Goal: Task Accomplishment & Management: Manage account settings

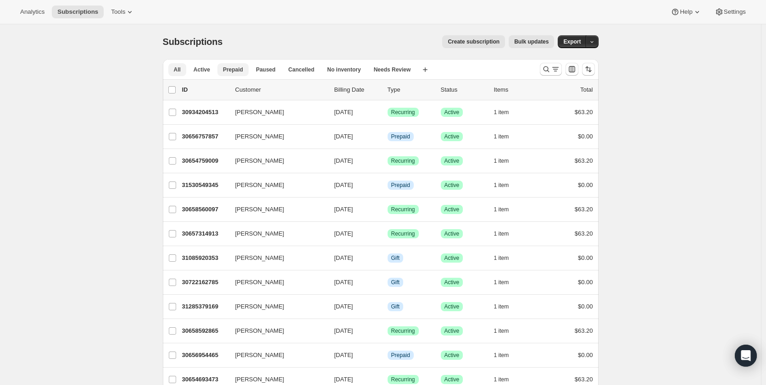
click at [233, 72] on span "Prepaid" at bounding box center [233, 69] width 20 height 7
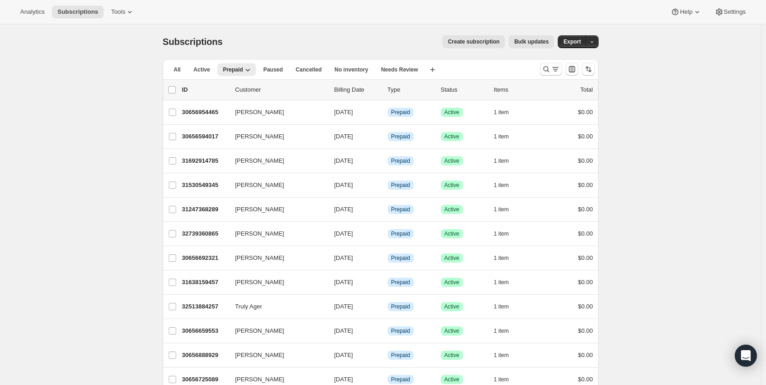
click at [207, 72] on span "Active" at bounding box center [202, 69] width 17 height 7
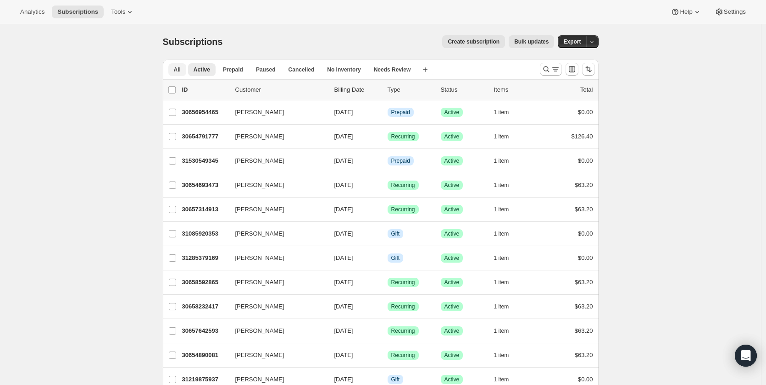
click at [178, 68] on span "All" at bounding box center [177, 69] width 7 height 7
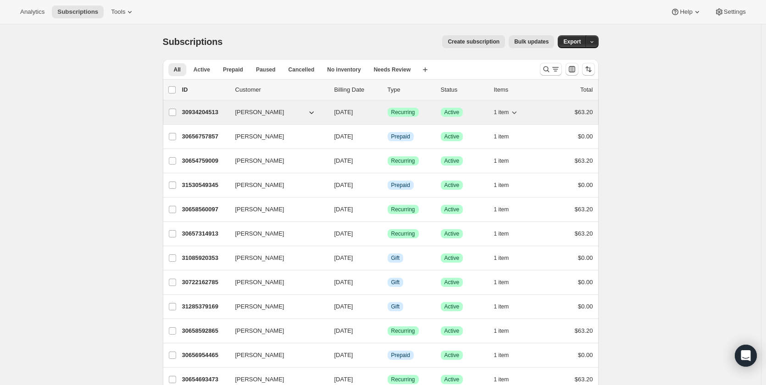
click at [255, 116] on span "[PERSON_NAME]" at bounding box center [259, 112] width 49 height 9
click at [205, 108] on p "30934204513" at bounding box center [205, 112] width 46 height 9
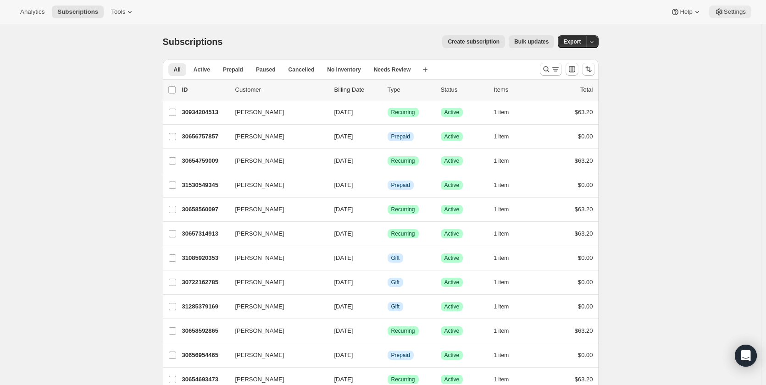
click at [740, 7] on button "Settings" at bounding box center [730, 12] width 42 height 13
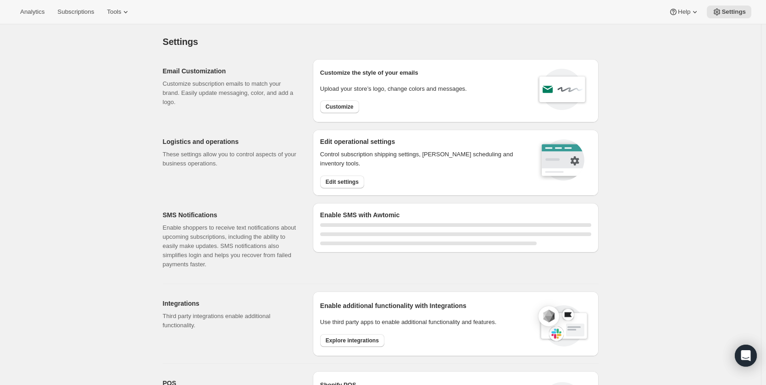
select select "22:00"
select select "09:00"
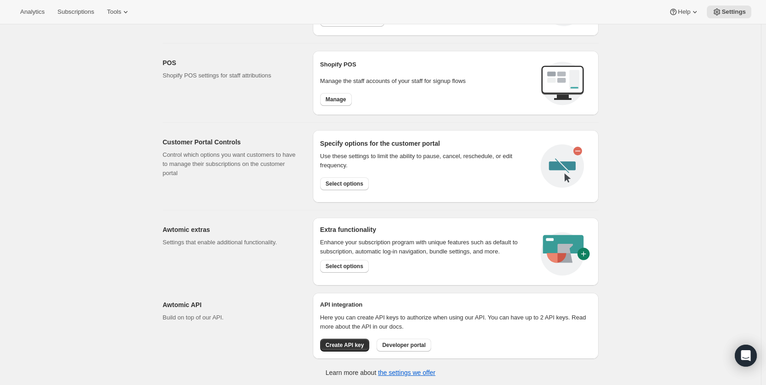
scroll to position [173, 0]
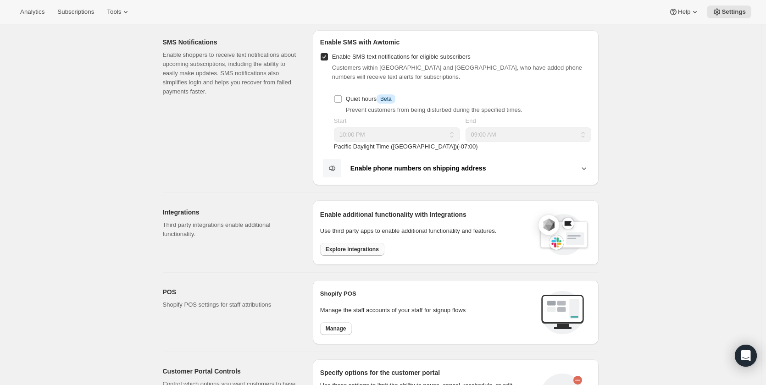
click at [363, 251] on span "Explore integrations" at bounding box center [352, 249] width 53 height 7
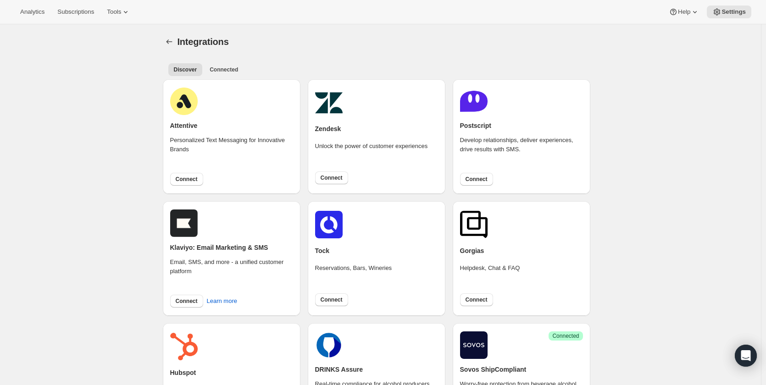
scroll to position [229, 0]
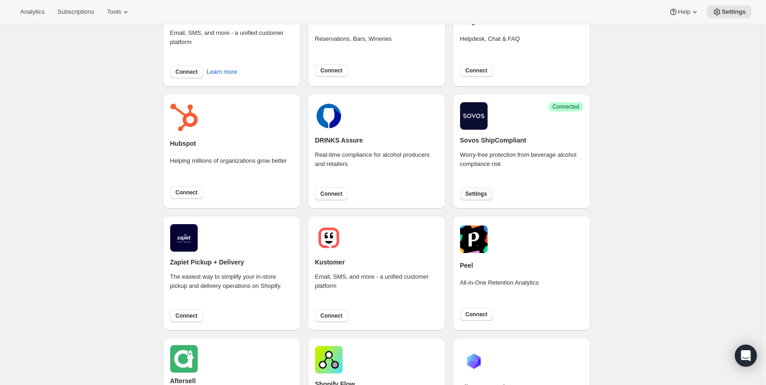
click at [484, 194] on span "Settings" at bounding box center [477, 193] width 22 height 7
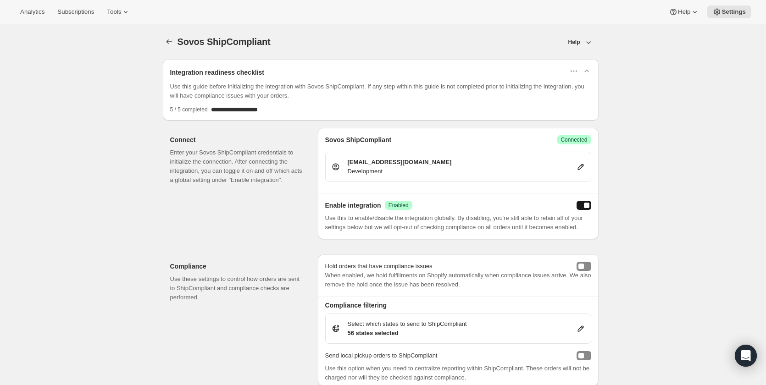
scroll to position [220, 0]
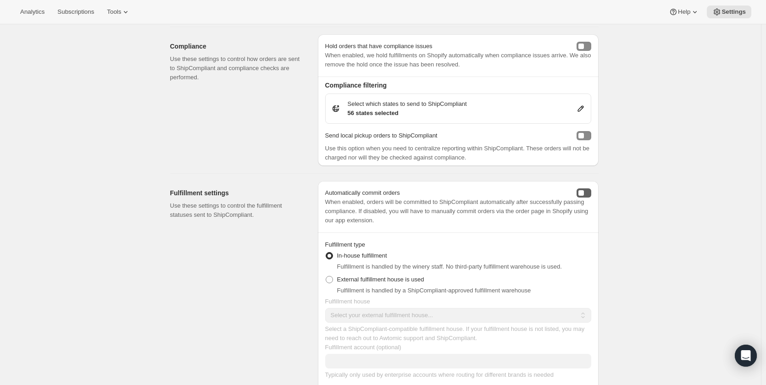
click at [591, 190] on button "autoCommit" at bounding box center [584, 193] width 15 height 9
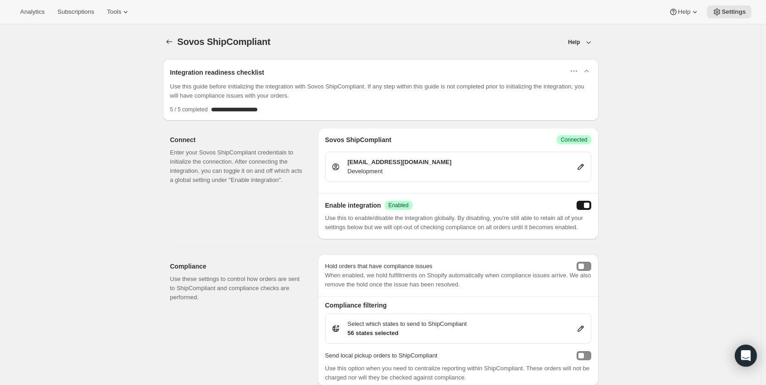
scroll to position [229, 0]
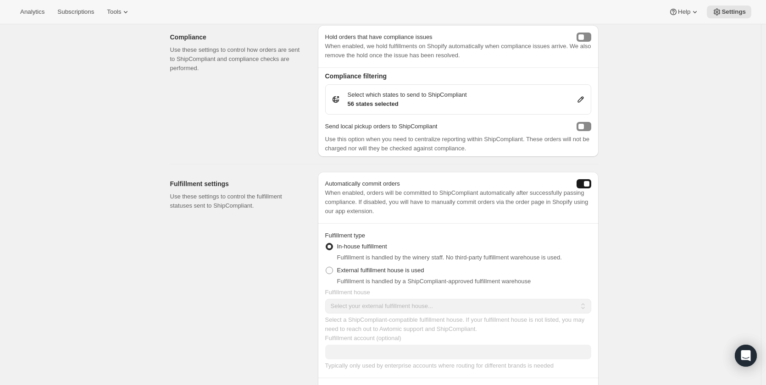
click at [553, 203] on p "When enabled, orders will be committed to ShipCompliant automatically after suc…" at bounding box center [458, 203] width 266 height 28
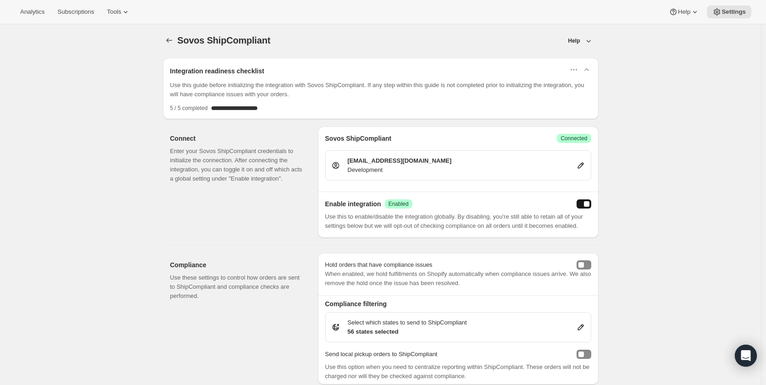
scroll to position [0, 0]
click at [67, 11] on span "Subscriptions" at bounding box center [75, 11] width 37 height 7
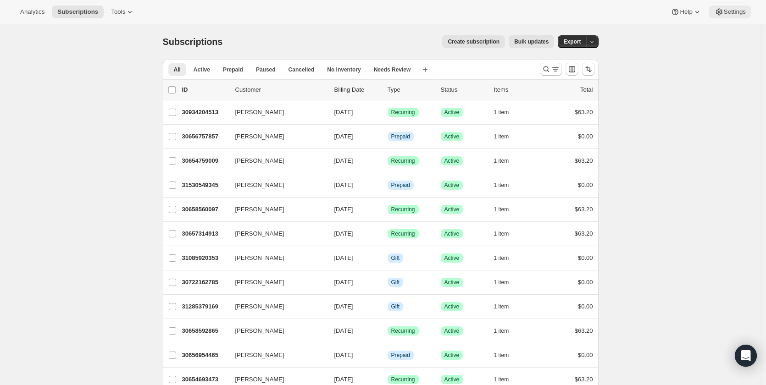
click at [734, 14] on span "Settings" at bounding box center [735, 11] width 22 height 7
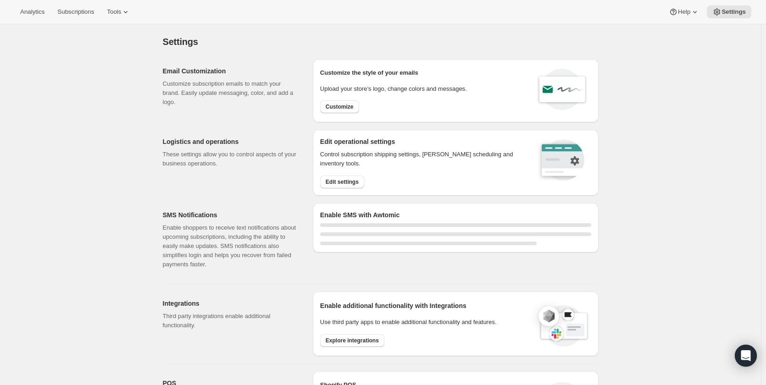
select select "22:00"
select select "09:00"
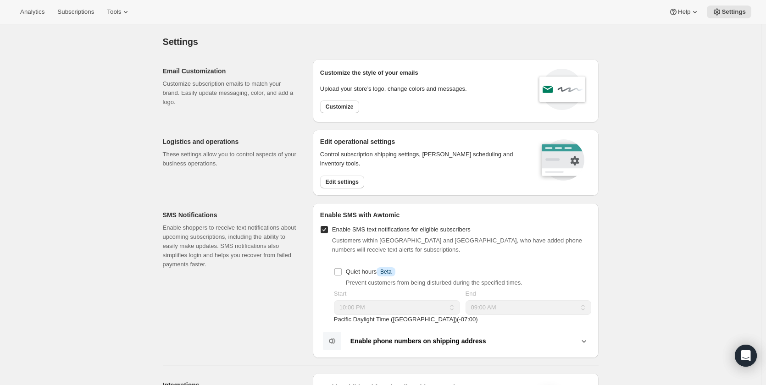
scroll to position [229, 0]
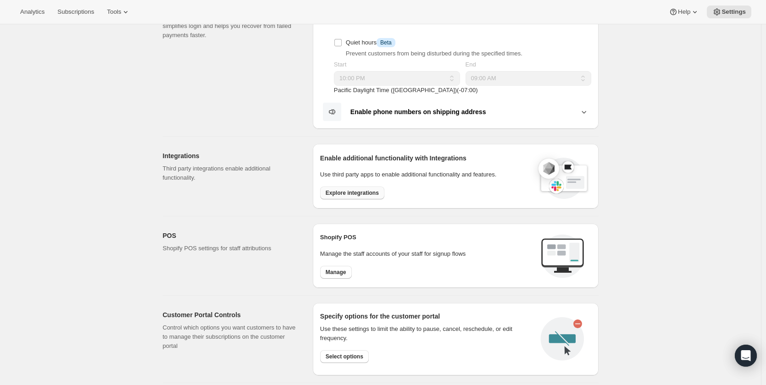
click at [370, 190] on span "Explore integrations" at bounding box center [352, 192] width 53 height 7
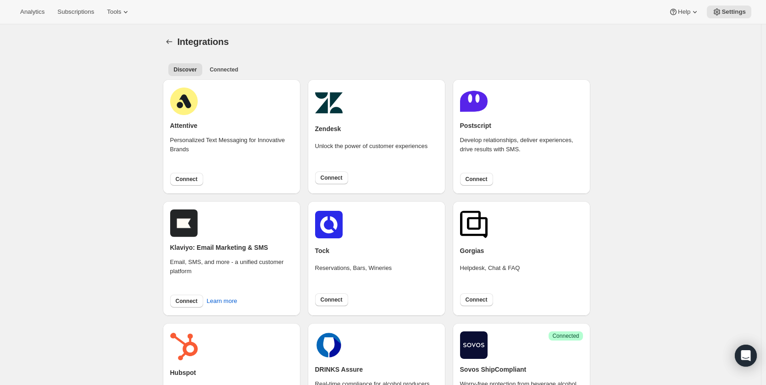
scroll to position [229, 0]
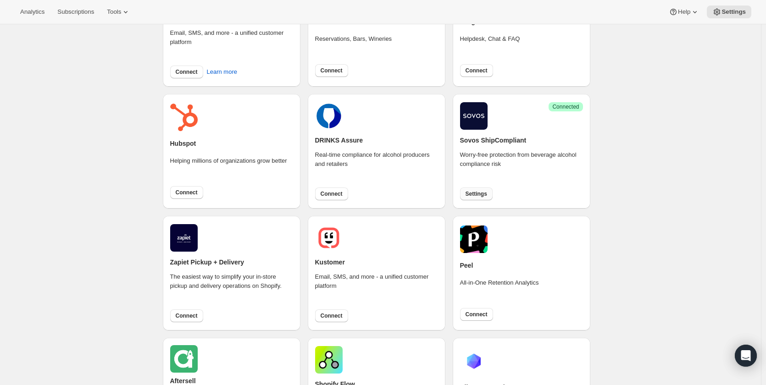
click at [478, 191] on span "Settings" at bounding box center [477, 193] width 22 height 7
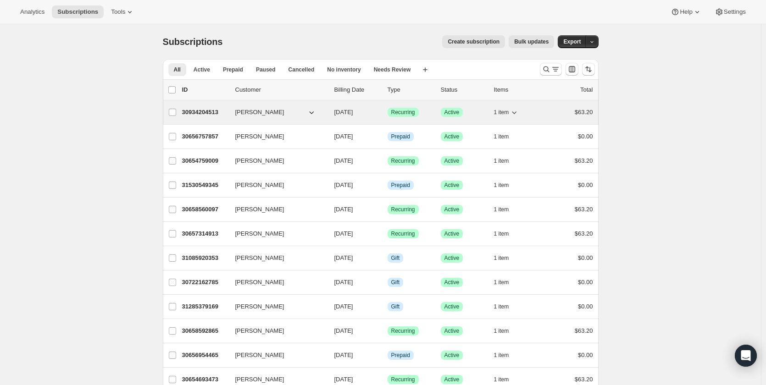
click at [249, 112] on span "[PERSON_NAME]" at bounding box center [259, 112] width 49 height 9
click at [210, 112] on p "30934204513" at bounding box center [205, 112] width 46 height 9
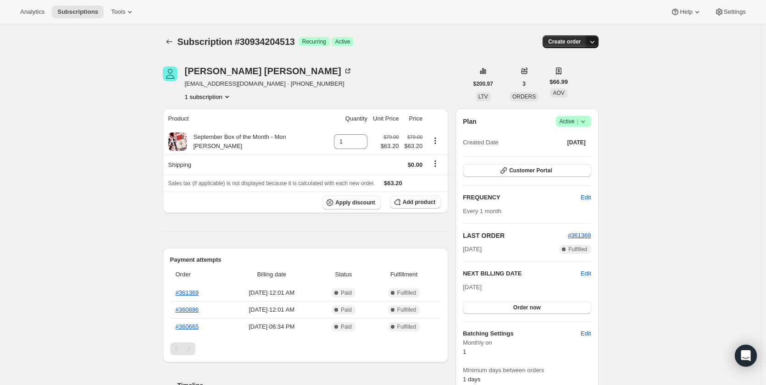
click at [594, 43] on icon "button" at bounding box center [592, 41] width 9 height 9
click at [189, 293] on link "#361369" at bounding box center [187, 292] width 23 height 7
